Goal: Register for event/course: Register for event/course

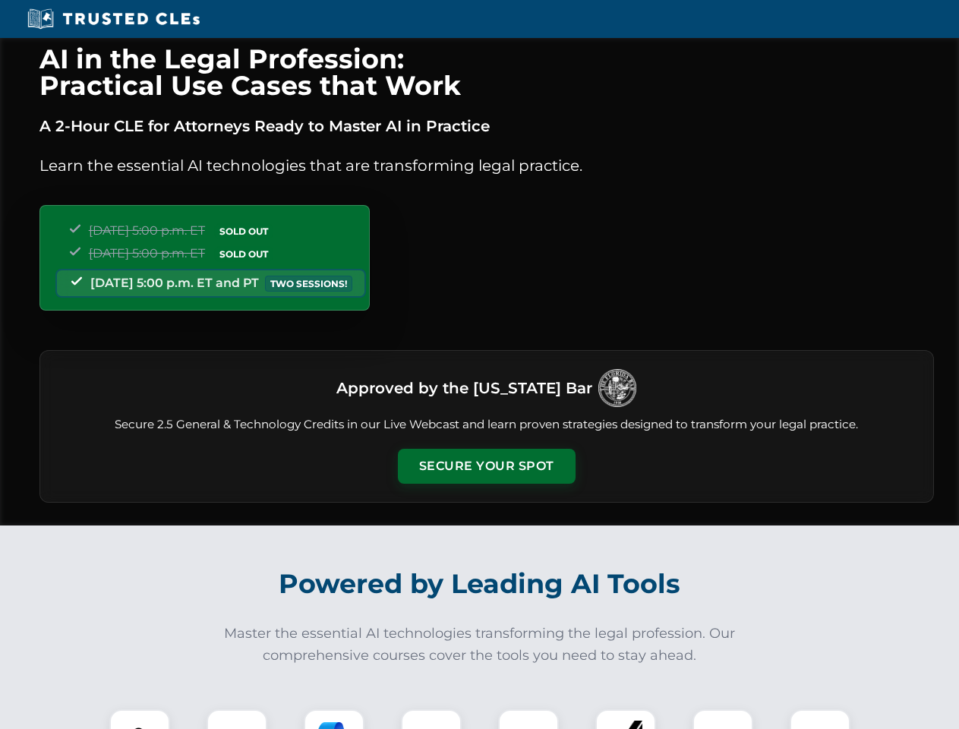
click at [486, 466] on button "Secure Your Spot" at bounding box center [487, 466] width 178 height 35
click at [140, 719] on img at bounding box center [140, 740] width 44 height 44
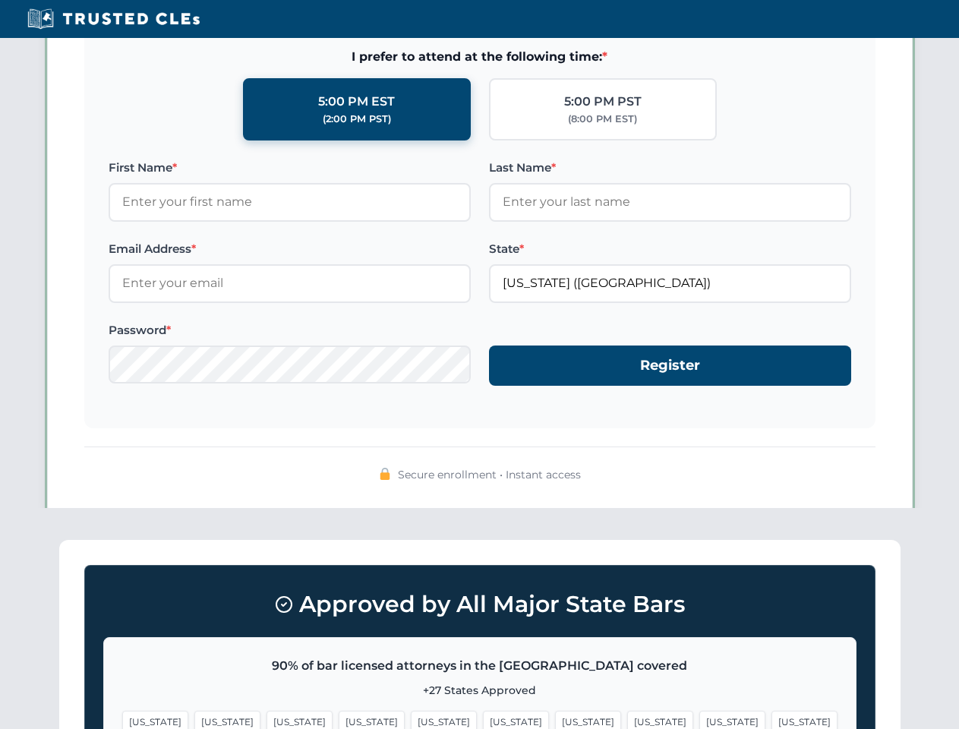
click at [555, 719] on span "[US_STATE]" at bounding box center [588, 722] width 66 height 22
click at [699, 719] on span "[US_STATE]" at bounding box center [732, 722] width 66 height 22
